Goal: Book appointment/travel/reservation

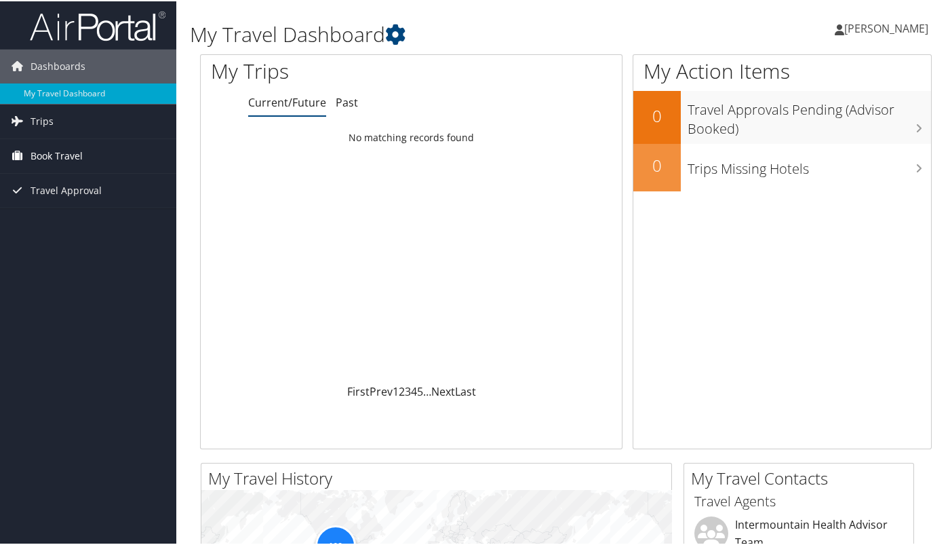
click at [64, 152] on span "Book Travel" at bounding box center [57, 155] width 52 height 34
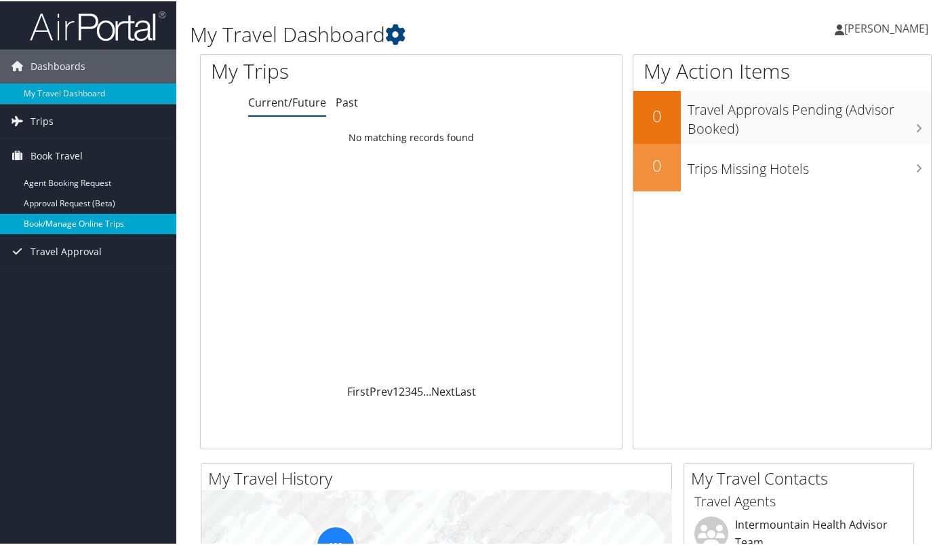
click at [84, 227] on link "Book/Manage Online Trips" at bounding box center [88, 222] width 176 height 20
